Goal: Information Seeking & Learning: Learn about a topic

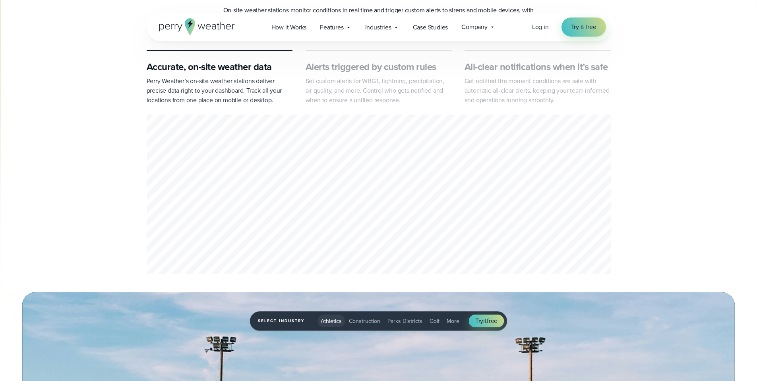
scroll to position [359, 0]
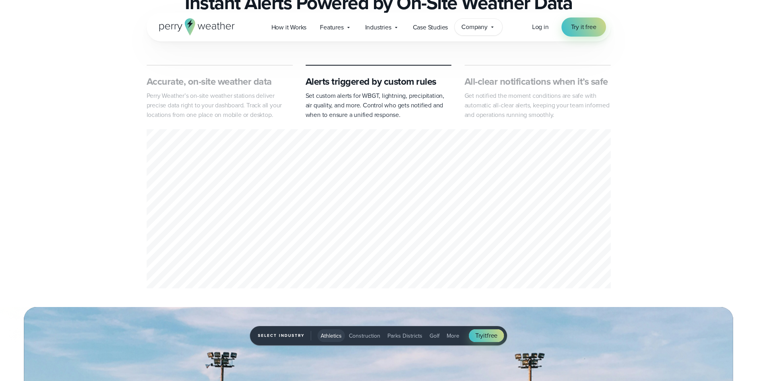
click at [484, 23] on span "Company" at bounding box center [474, 27] width 26 height 10
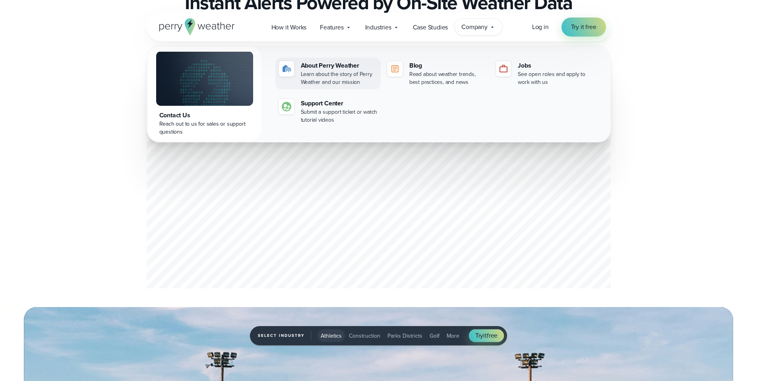
click at [314, 62] on div "About Perry Weather" at bounding box center [339, 66] width 77 height 10
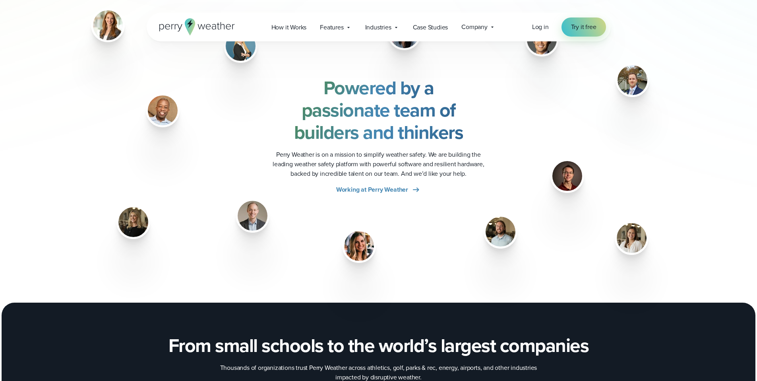
scroll to position [990, 0]
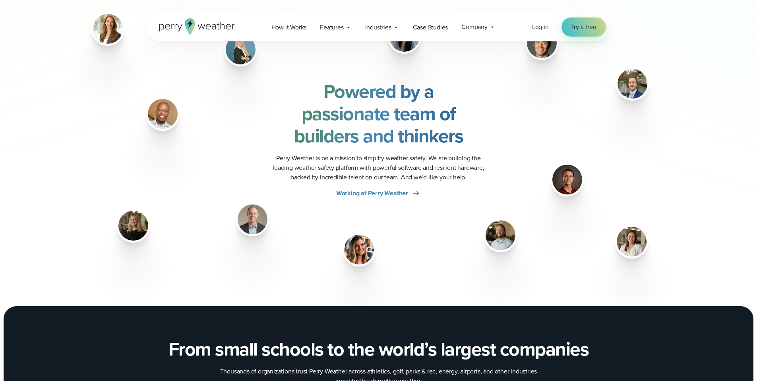
click at [499, 235] on img at bounding box center [501, 235] width 30 height 30
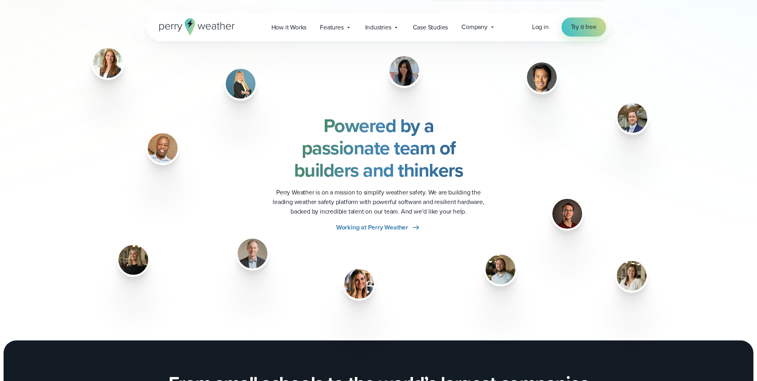
scroll to position [926, 0]
